Goal: Task Accomplishment & Management: Use online tool/utility

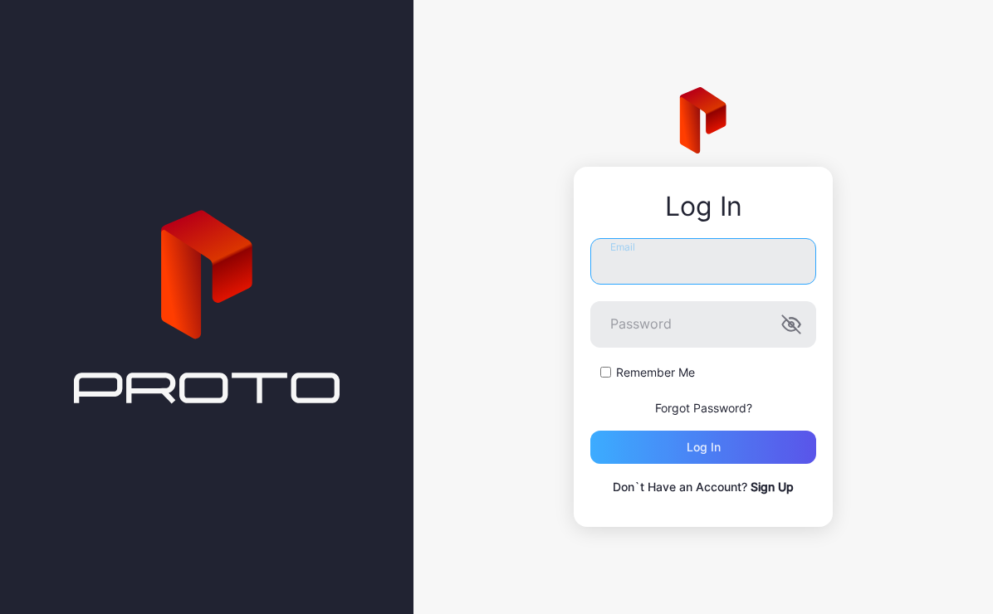
type input "**********"
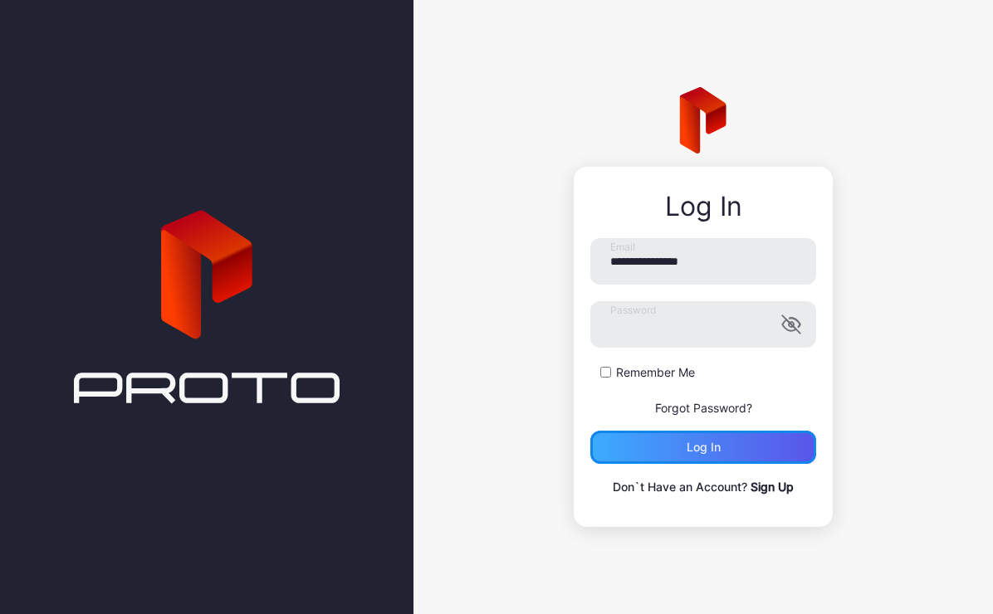
click at [770, 443] on div "Log in" at bounding box center [703, 447] width 226 height 33
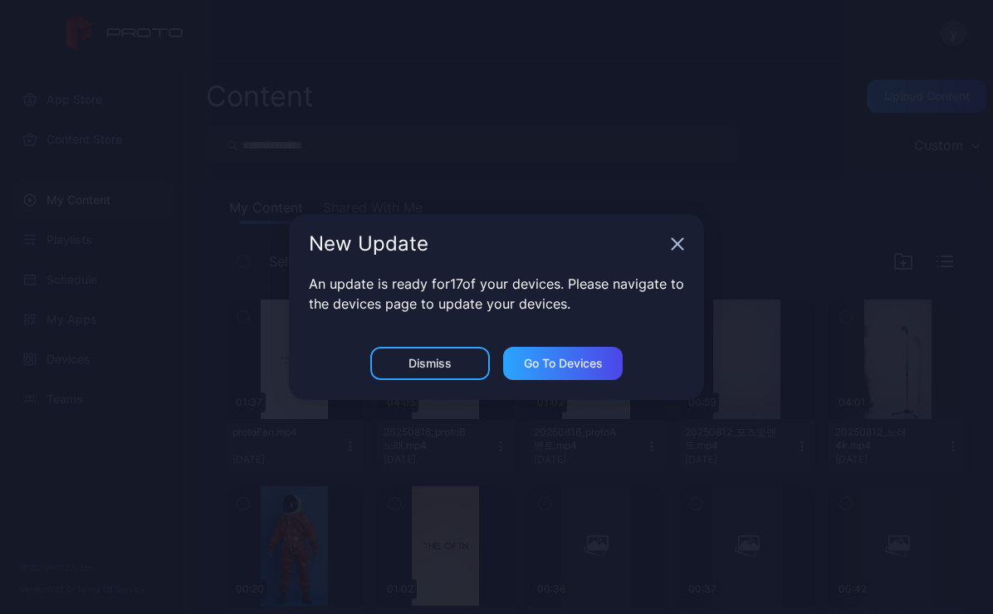
click at [677, 251] on icon "button" at bounding box center [677, 243] width 13 height 13
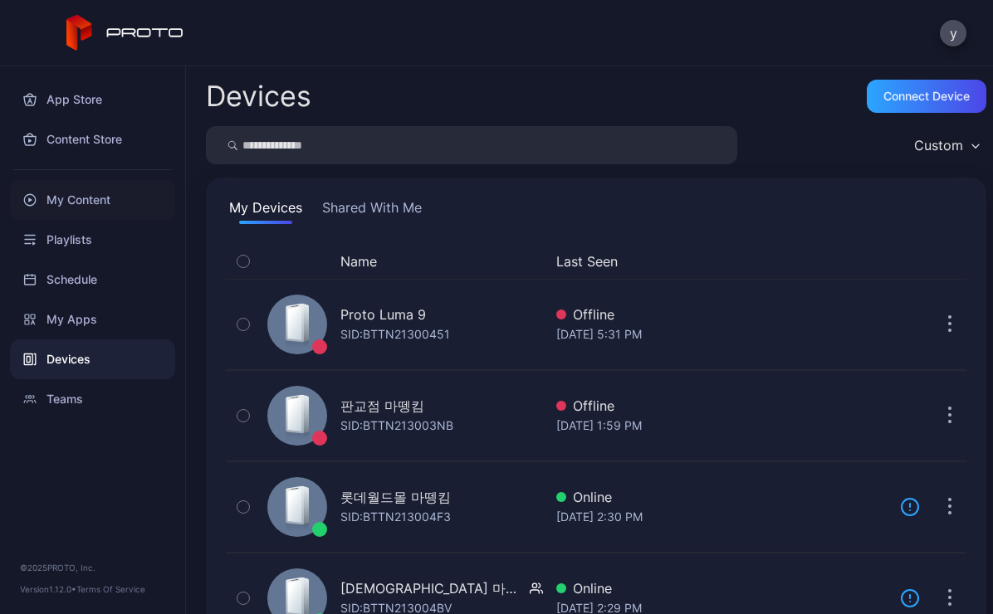
click at [102, 195] on div "My Content" at bounding box center [92, 200] width 165 height 40
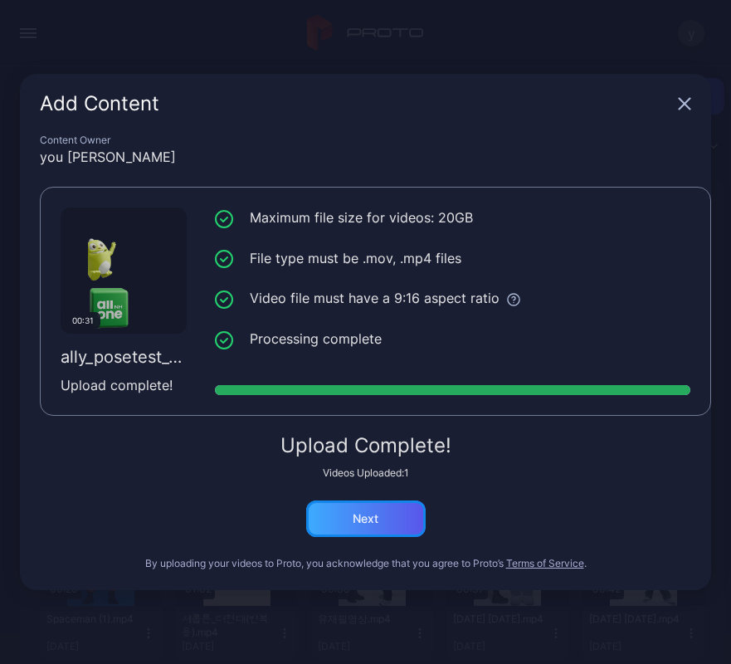
click at [383, 521] on div "Next" at bounding box center [366, 518] width 120 height 37
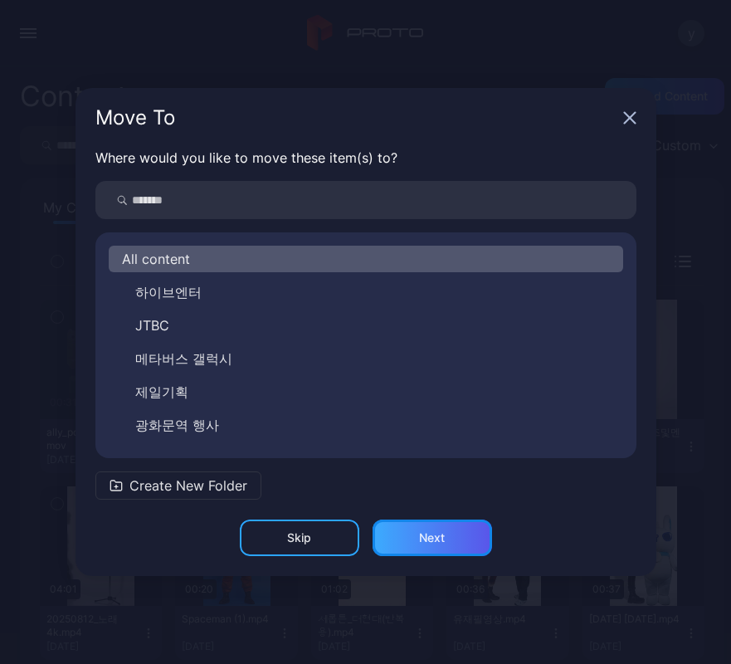
click at [455, 537] on div "Next" at bounding box center [433, 538] width 120 height 37
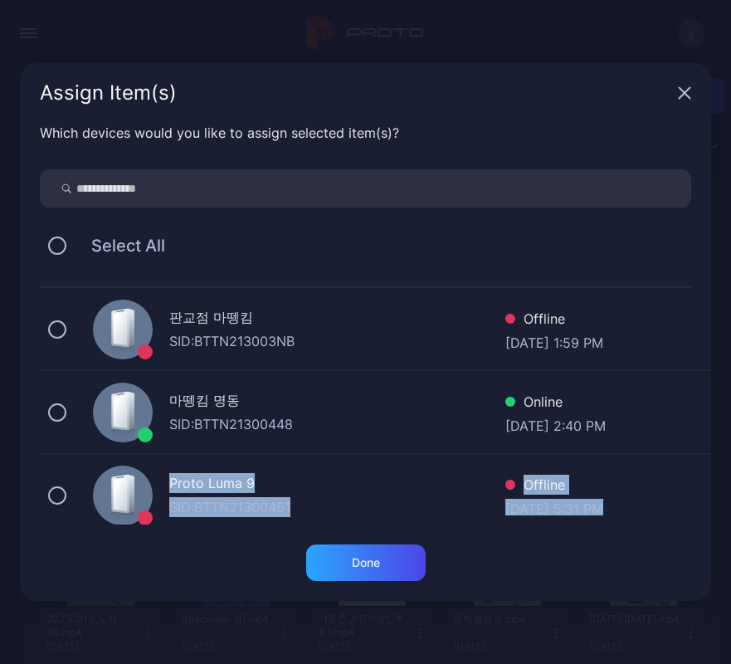
drag, startPoint x: 84, startPoint y: 476, endPoint x: 86, endPoint y: 554, distance: 77.2
click at [86, 554] on div "Assign Item(s) Which devices would you like to assign selected item(s)? Select …" at bounding box center [365, 332] width 691 height 538
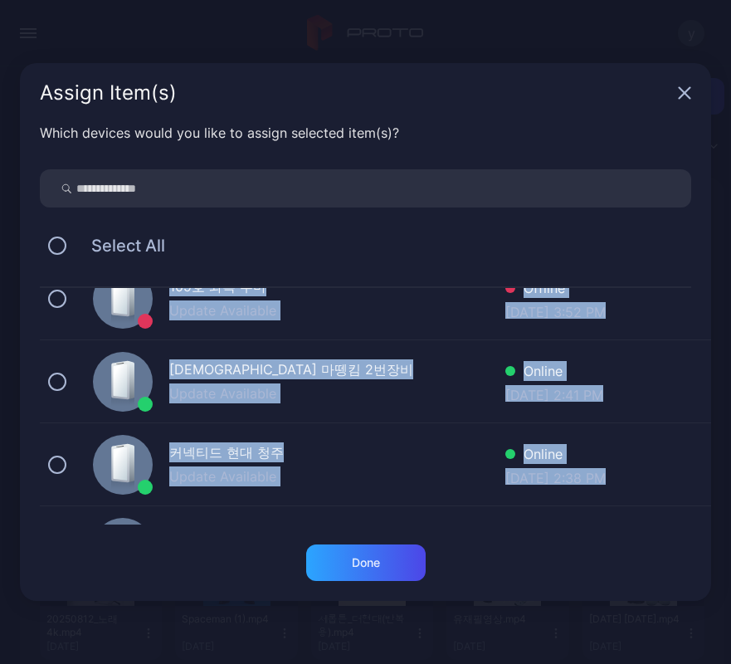
scroll to position [249, 0]
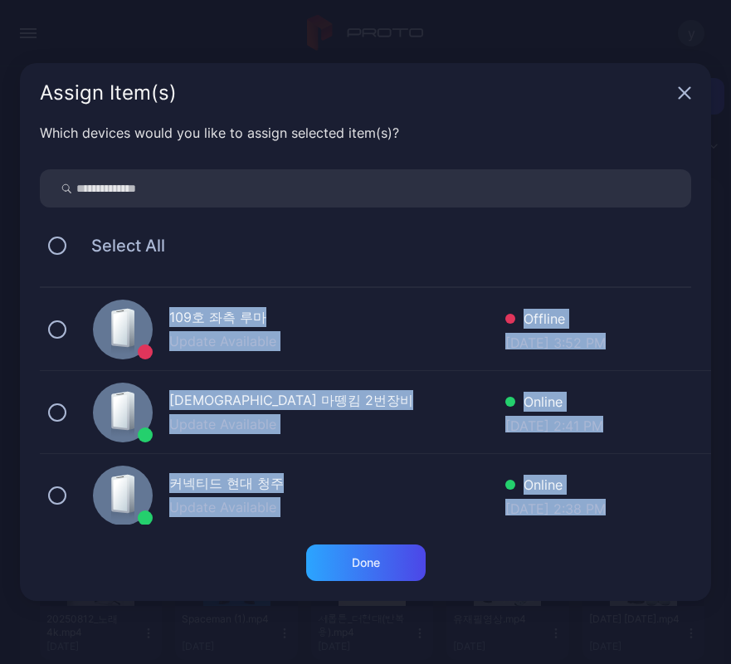
click at [354, 395] on div "[DEMOGRAPHIC_DATA] 마뗑킴 2번장비" at bounding box center [337, 402] width 336 height 24
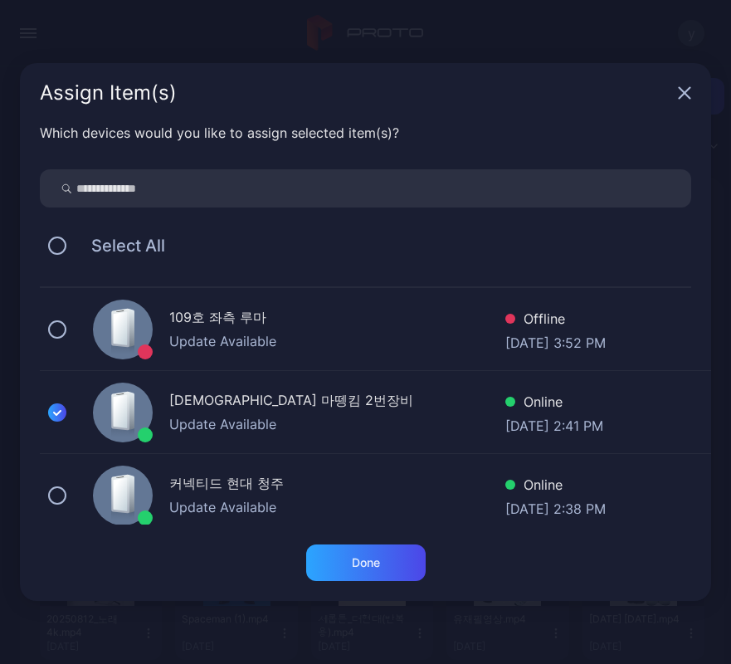
scroll to position [166, 0]
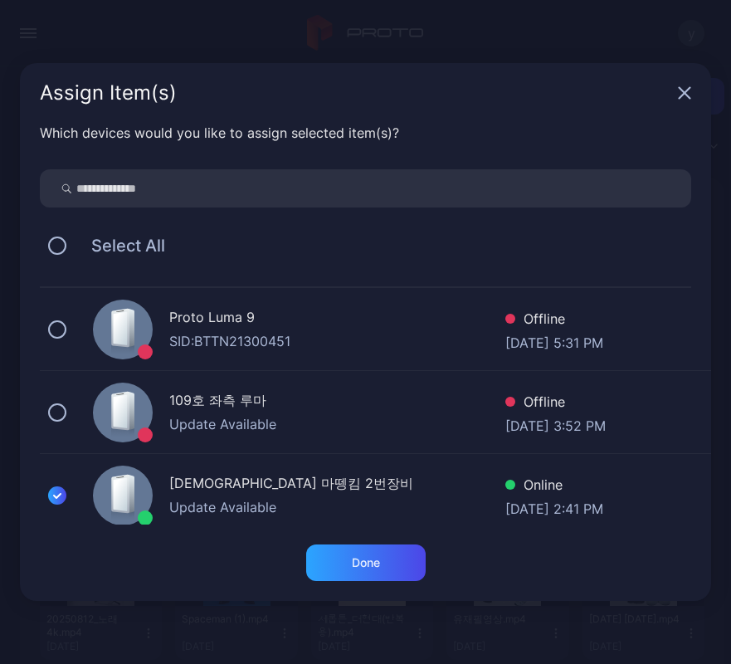
click at [66, 412] on div "109호 좌측 루마 Update Available Offline [DATE] 3:52 PM" at bounding box center [375, 412] width 671 height 83
click at [62, 495] on icon at bounding box center [57, 495] width 18 height 18
click at [415, 564] on div "Done" at bounding box center [366, 562] width 120 height 37
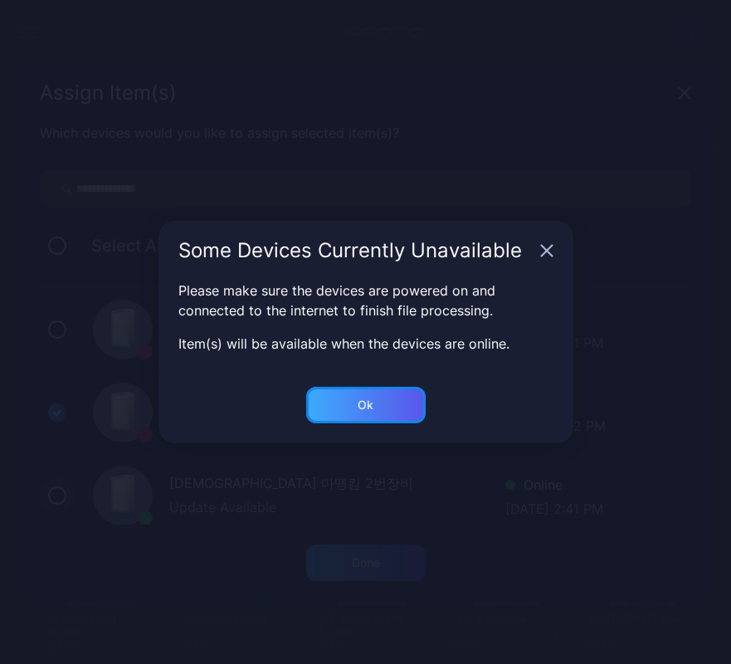
click at [368, 556] on div "Ok" at bounding box center [366, 562] width 28 height 13
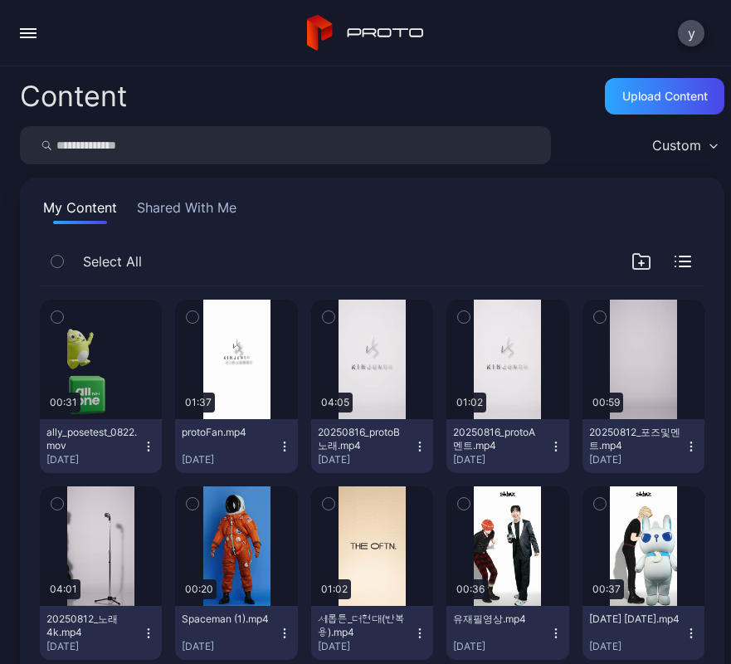
click at [155, 449] on icon "button" at bounding box center [148, 446] width 13 height 13
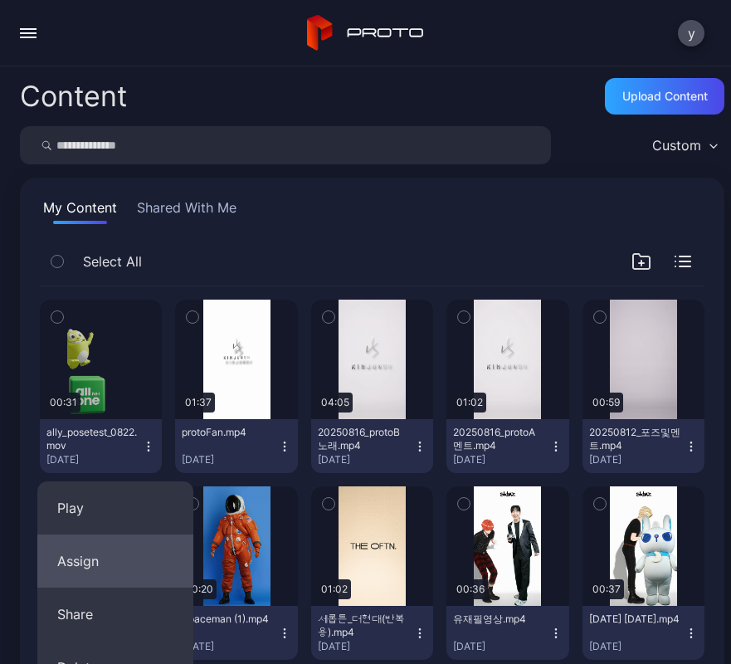
click at [108, 549] on button "Assign" at bounding box center [115, 560] width 156 height 53
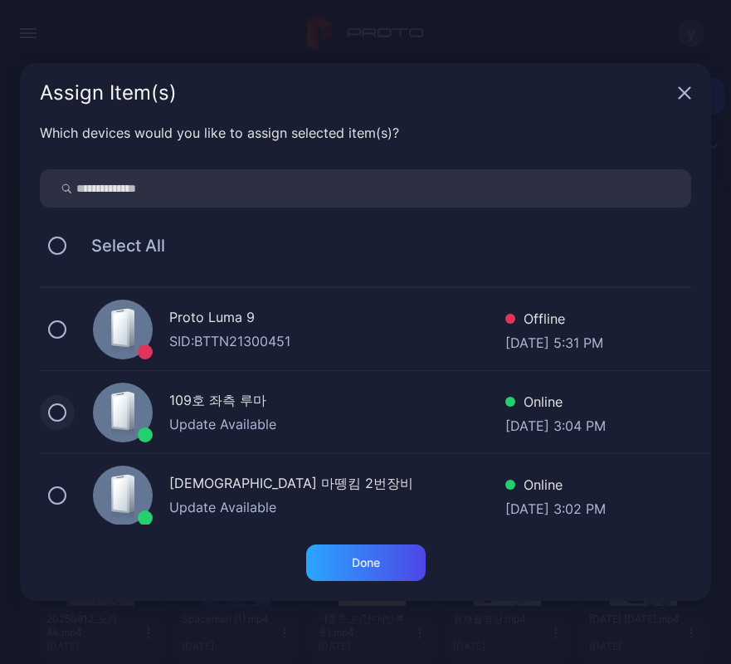
click at [55, 414] on button at bounding box center [57, 412] width 18 height 18
click at [357, 558] on div "Done" at bounding box center [366, 562] width 28 height 13
